Goal: Task Accomplishment & Management: Use online tool/utility

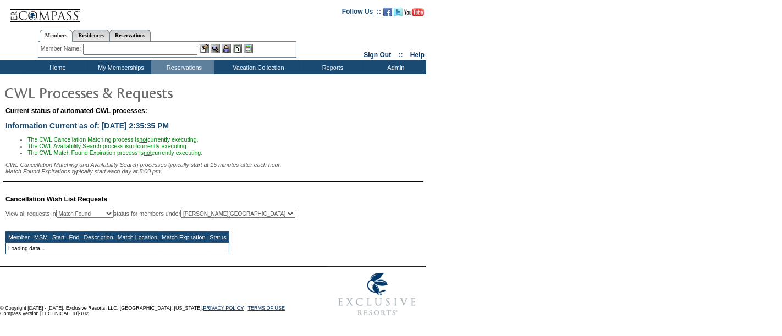
select select "50"
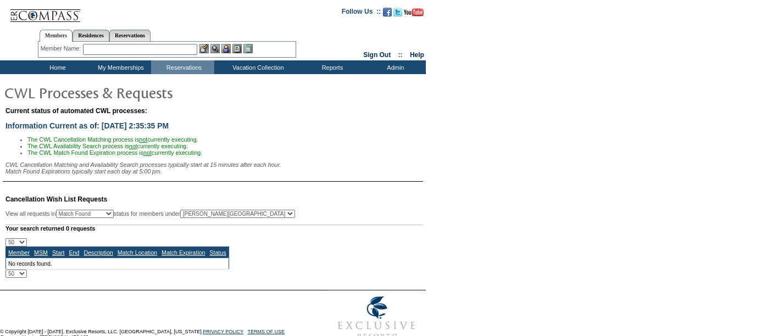
scroll to position [23, 0]
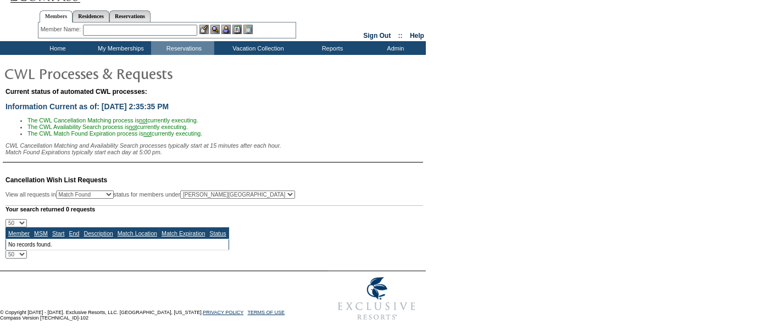
click at [224, 193] on select "All MSMs [PERSON_NAME] Accounting (MSM), Team Admin, IT Group Administrator, Me…" at bounding box center [237, 195] width 115 height 8
select select "57563"
click at [208, 199] on select "All MSMs [PERSON_NAME] Accounting (MSM), Team Admin, IT Group Administrator, Me…" at bounding box center [237, 195] width 115 height 8
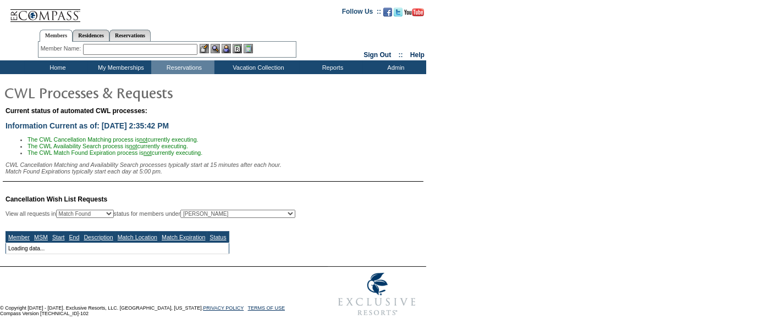
select select "50"
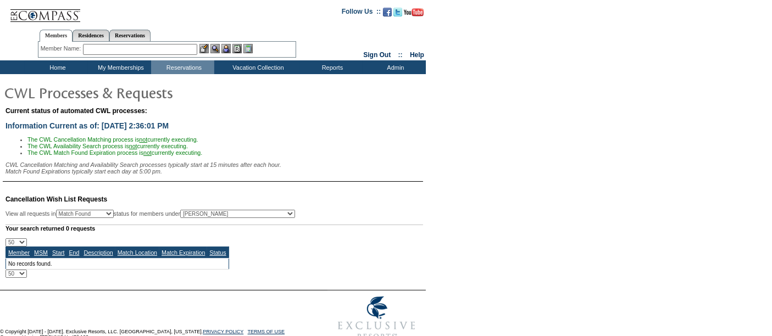
click at [105, 49] on input "text" at bounding box center [140, 49] width 114 height 11
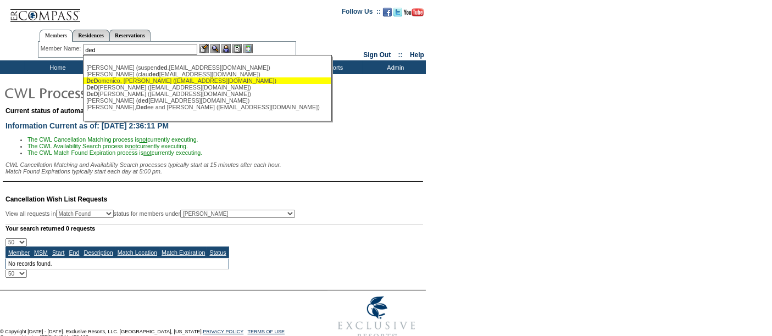
click at [139, 82] on div "DeD omenico, [PERSON_NAME] ([EMAIL_ADDRESS][DOMAIN_NAME])" at bounding box center [207, 80] width 242 height 7
type input "[PERSON_NAME] ([EMAIL_ADDRESS][DOMAIN_NAME])"
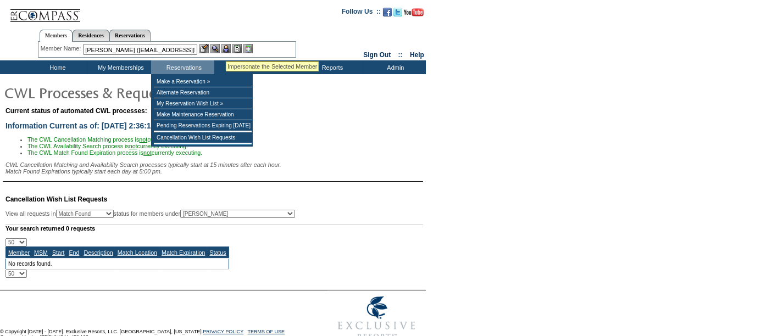
click at [228, 48] on img at bounding box center [226, 48] width 9 height 9
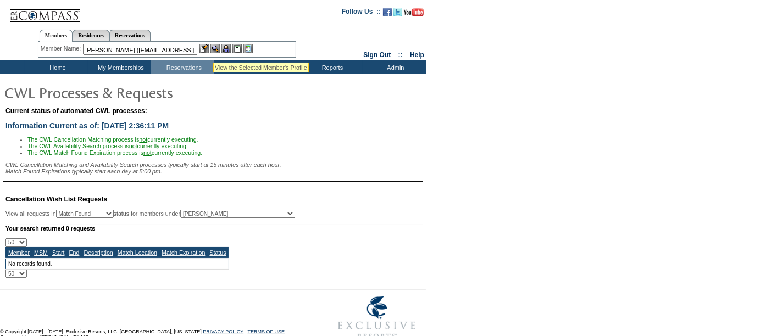
click at [217, 47] on img at bounding box center [215, 48] width 9 height 9
